Goal: Find specific page/section: Find specific page/section

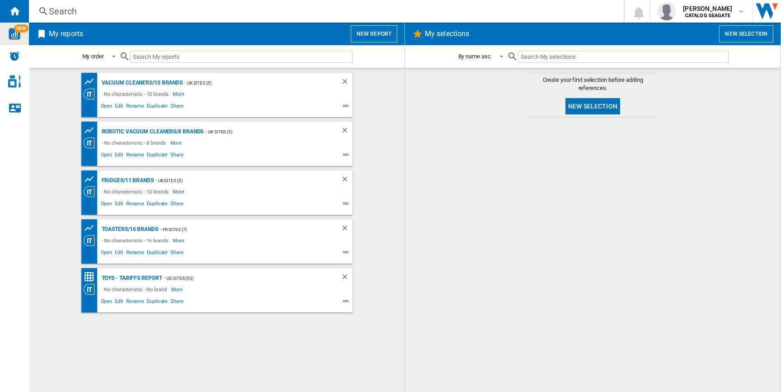
click at [20, 31] on span "NEW" at bounding box center [21, 28] width 14 height 8
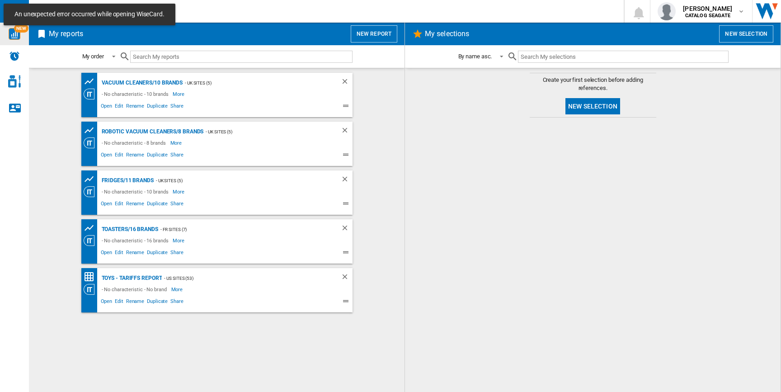
click at [12, 33] on img "WiseCard" at bounding box center [15, 34] width 12 height 12
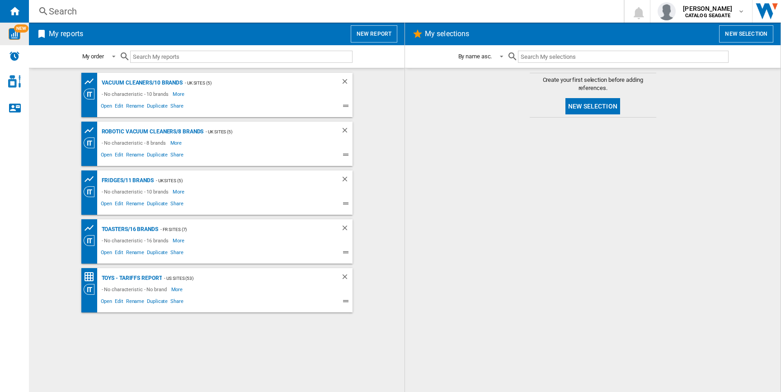
click at [12, 36] on img "WiseCard" at bounding box center [15, 34] width 12 height 12
